Goal: Entertainment & Leisure: Consume media (video, audio)

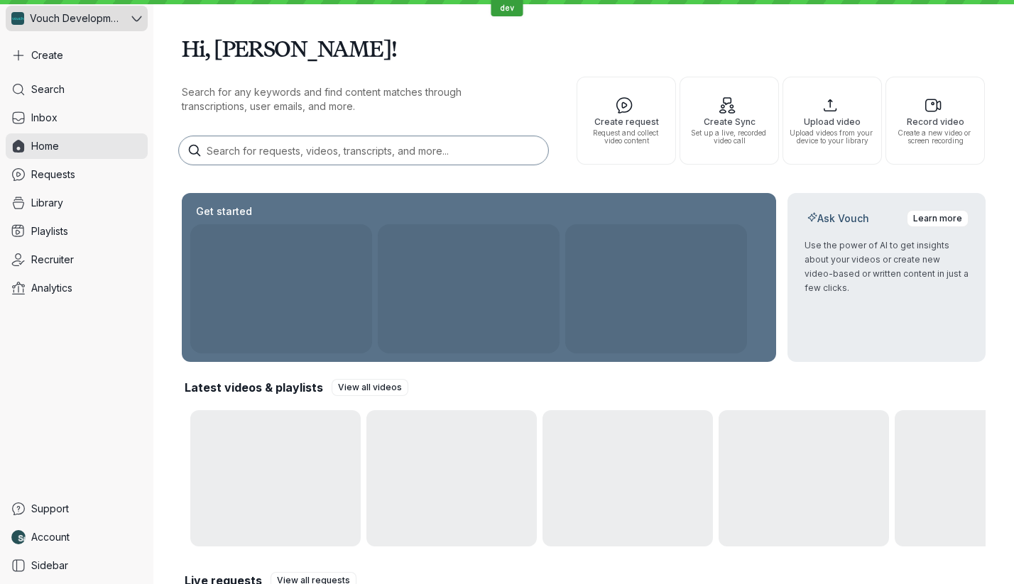
click at [117, 9] on div "Vouch Development Team" at bounding box center [67, 19] width 123 height 26
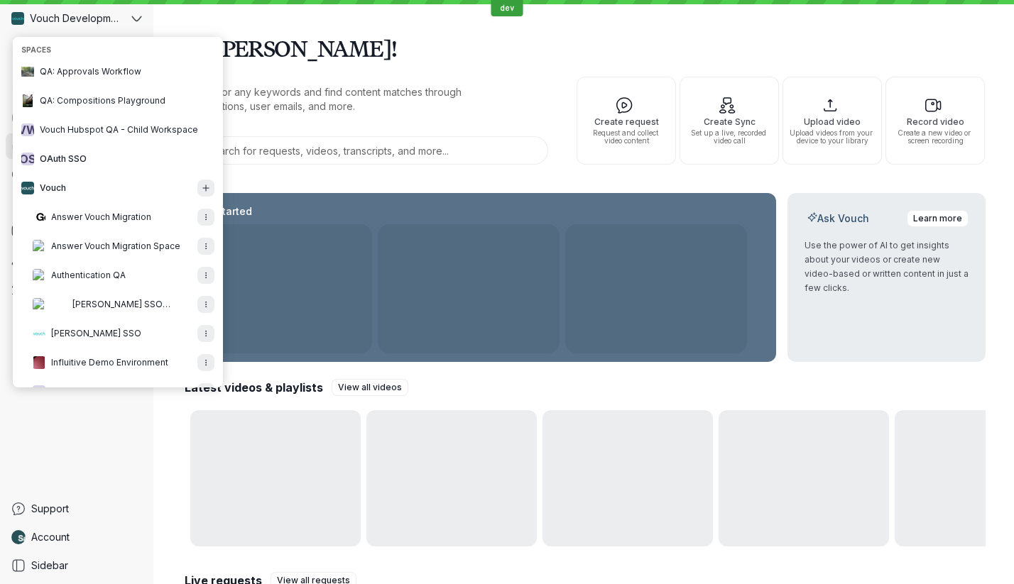
click at [458, 80] on div "Search for any keywords and find content matches through transcriptions, user e…" at bounding box center [371, 121] width 378 height 88
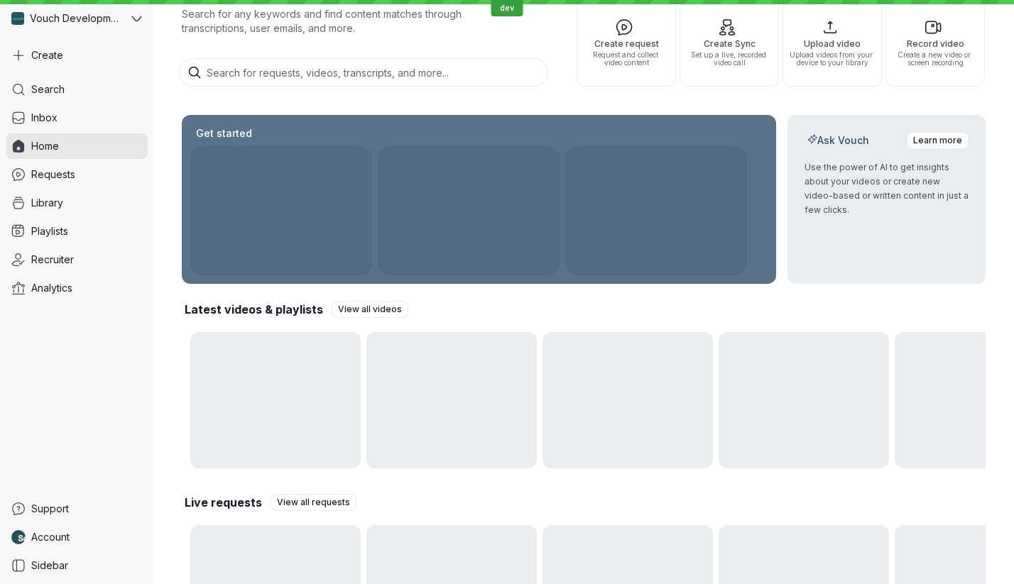
scroll to position [82, 0]
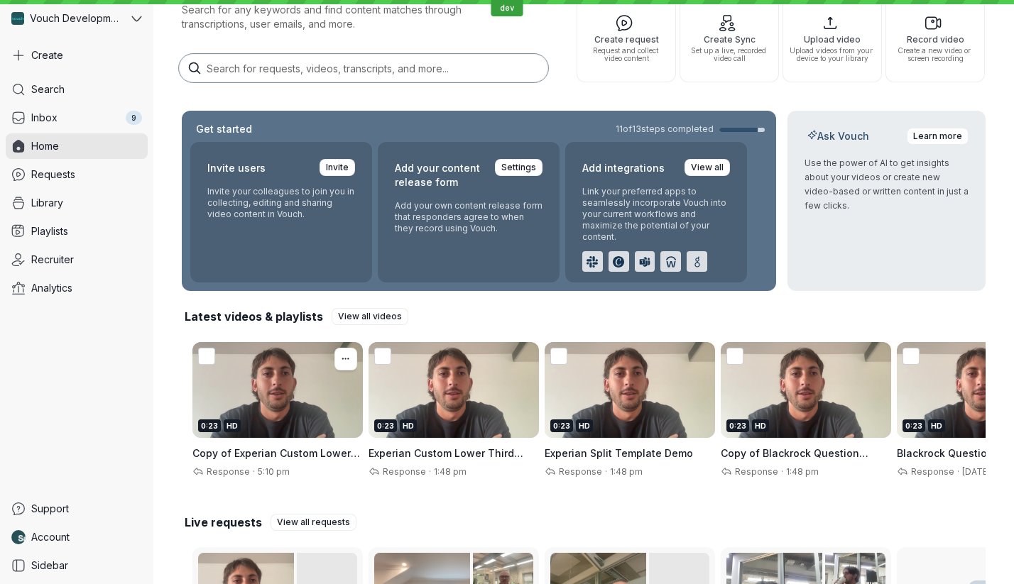
click at [302, 401] on div "0:23 HD" at bounding box center [277, 390] width 170 height 96
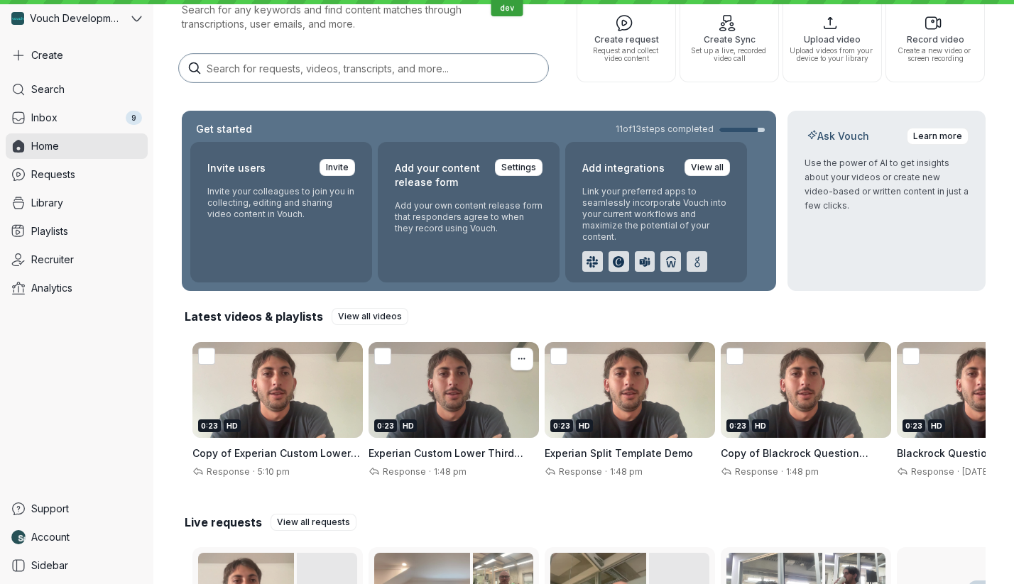
click at [434, 392] on div "0:23 HD" at bounding box center [454, 390] width 170 height 96
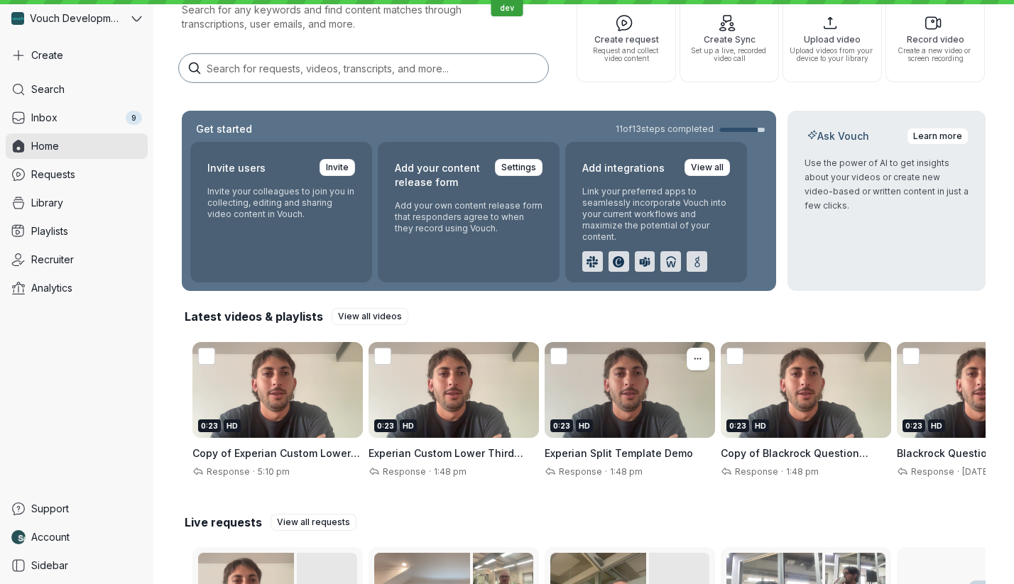
click at [573, 391] on div "0:23 HD" at bounding box center [630, 390] width 170 height 96
